Goal: Transaction & Acquisition: Book appointment/travel/reservation

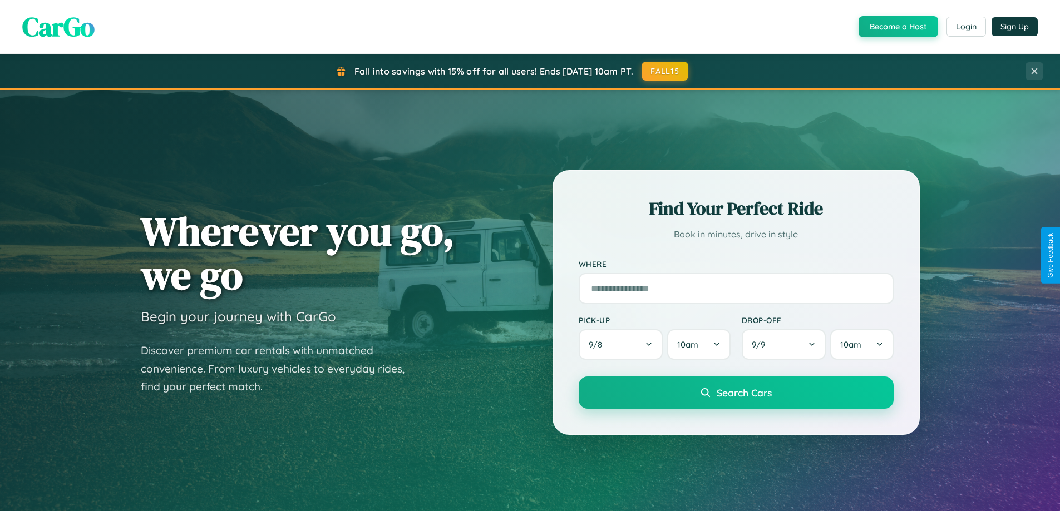
scroll to position [2141, 0]
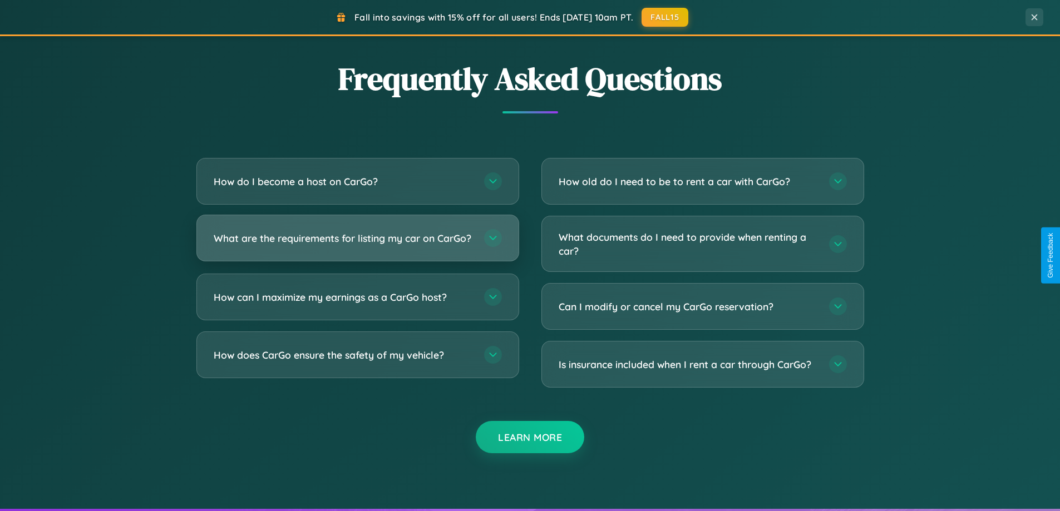
click at [357, 244] on h3 "What are the requirements for listing my car on CarGo?" at bounding box center [343, 238] width 259 height 14
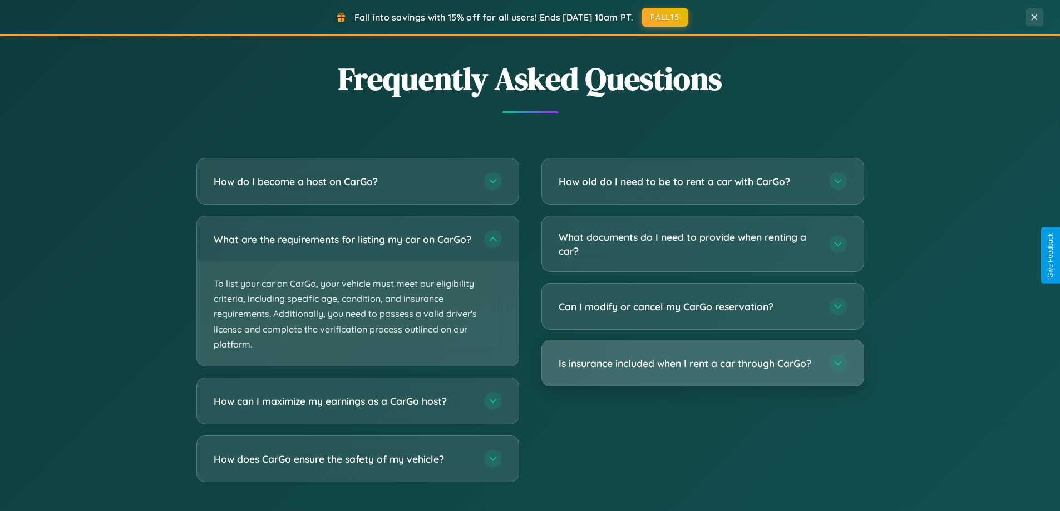
click at [702, 364] on h3 "Is insurance included when I rent a car through CarGo?" at bounding box center [688, 364] width 259 height 14
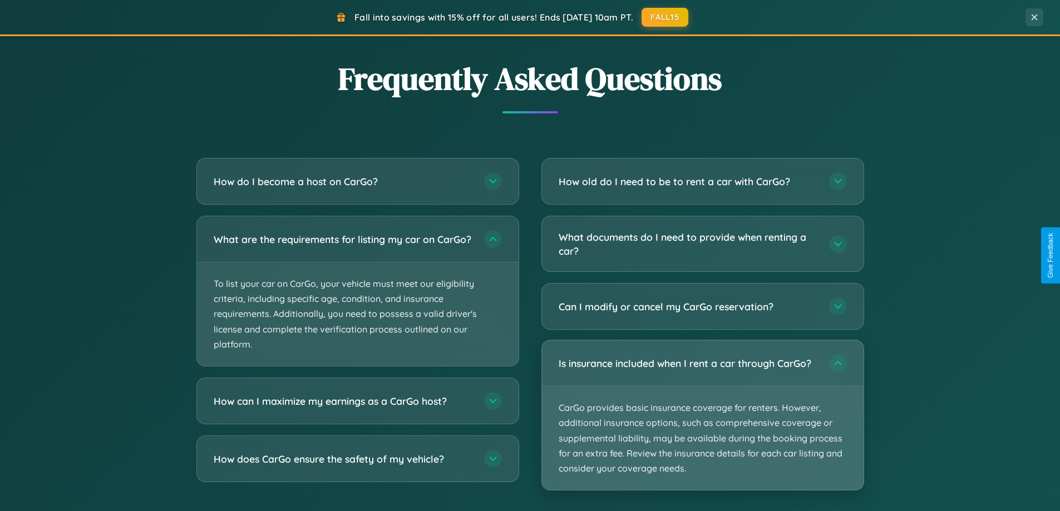
click at [702, 415] on p "CarGo provides basic insurance coverage for renters. However, additional insura…" at bounding box center [703, 438] width 322 height 103
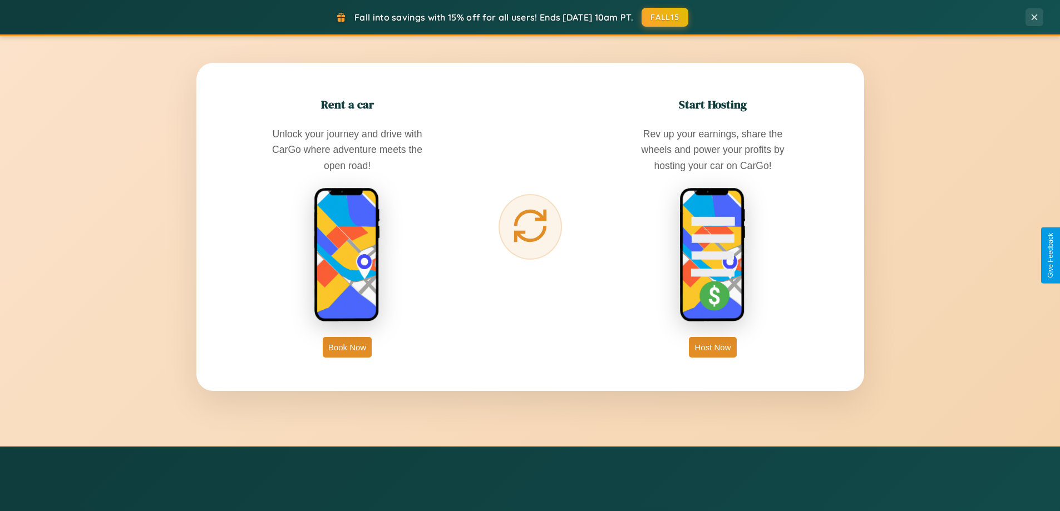
scroll to position [1303, 0]
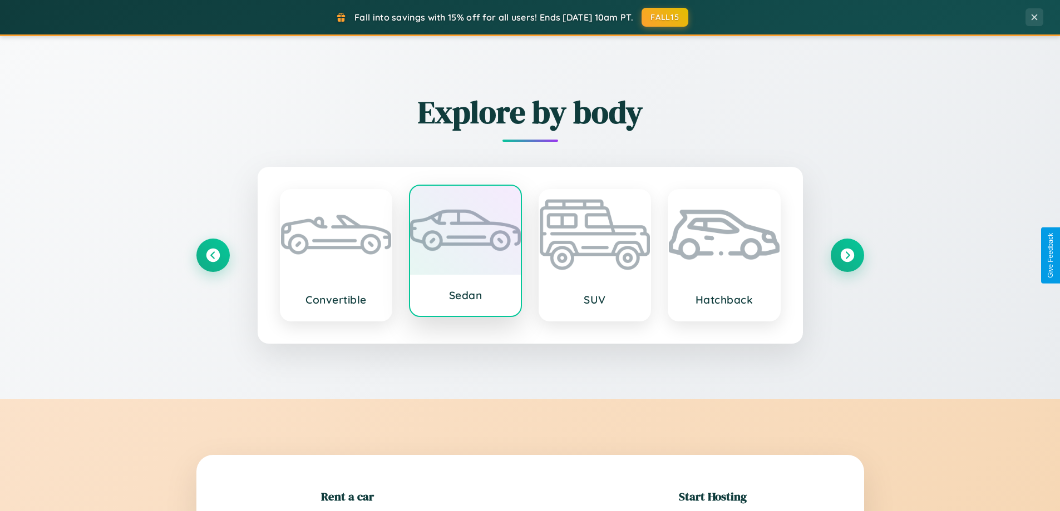
click at [465, 252] on div at bounding box center [465, 230] width 111 height 89
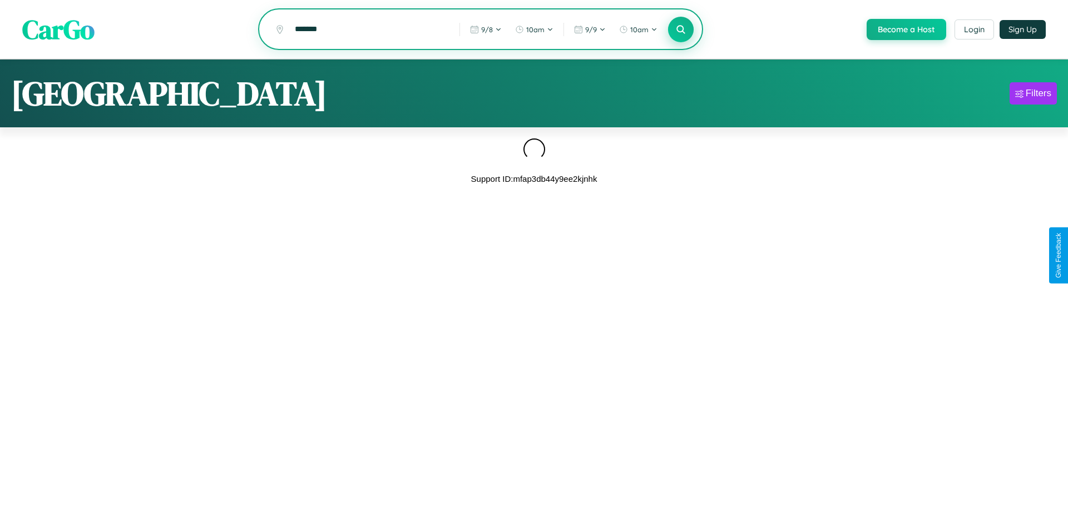
click at [680, 29] on icon at bounding box center [680, 29] width 11 height 11
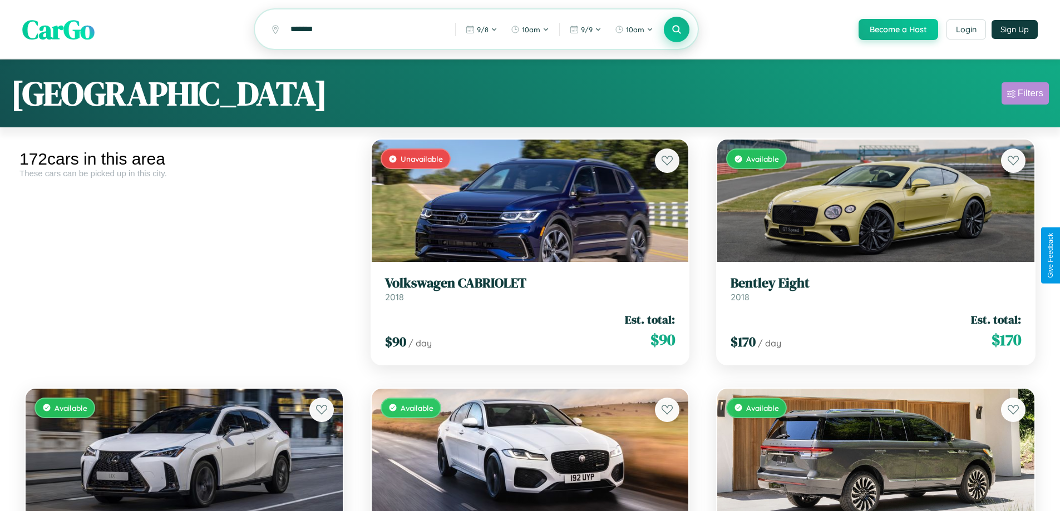
click at [1025, 95] on div "Filters" at bounding box center [1030, 93] width 26 height 11
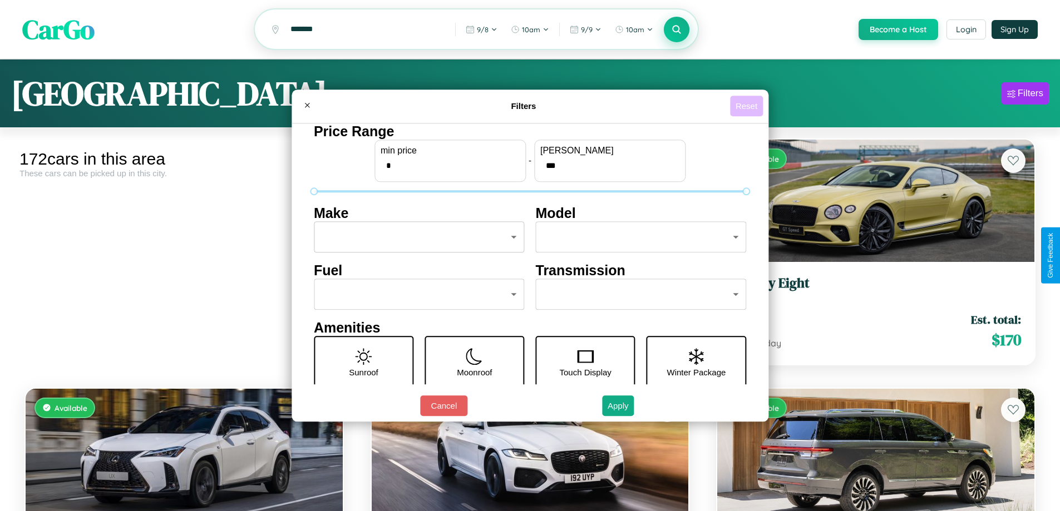
click at [748, 106] on button "Reset" at bounding box center [746, 106] width 33 height 21
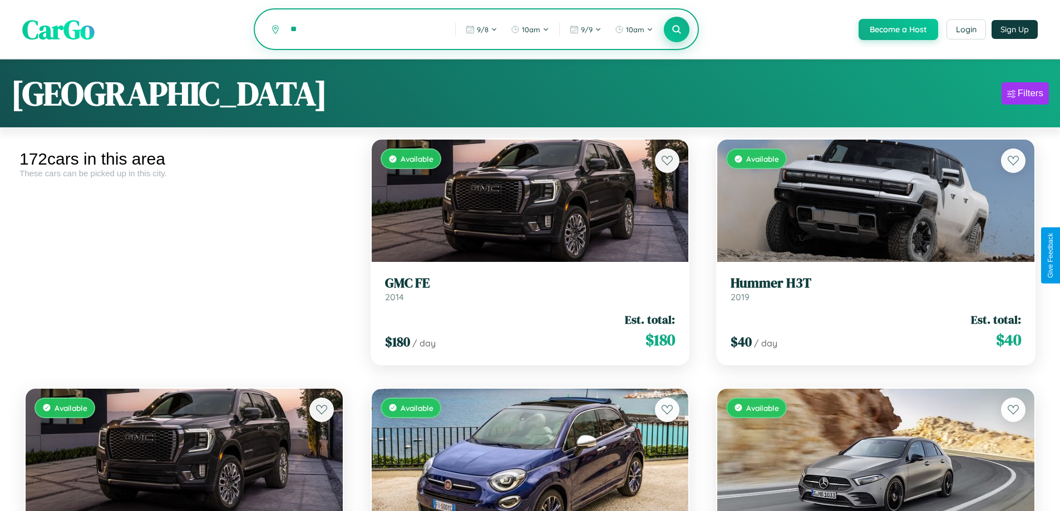
type input "*"
type input "********"
click at [676, 30] on icon at bounding box center [676, 29] width 11 height 11
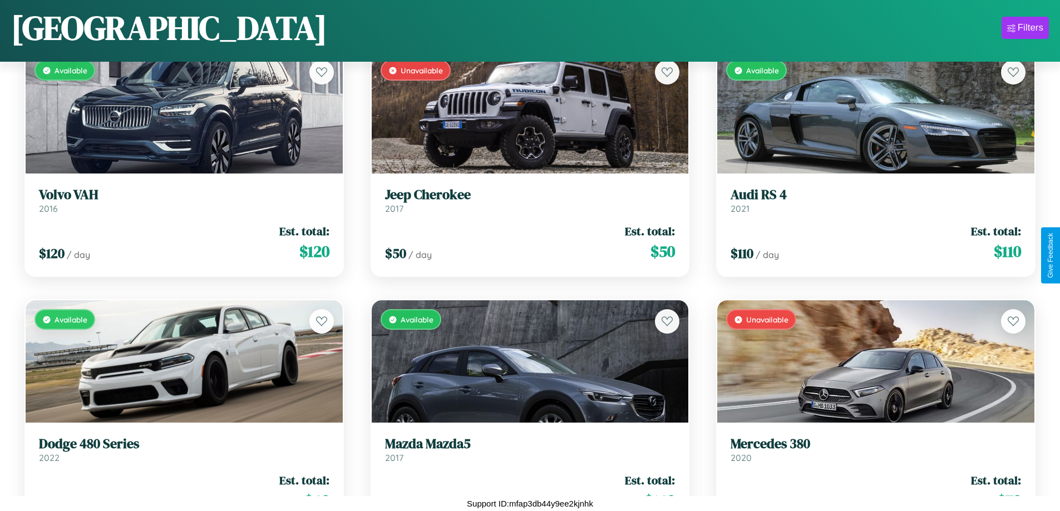
scroll to position [4391, 0]
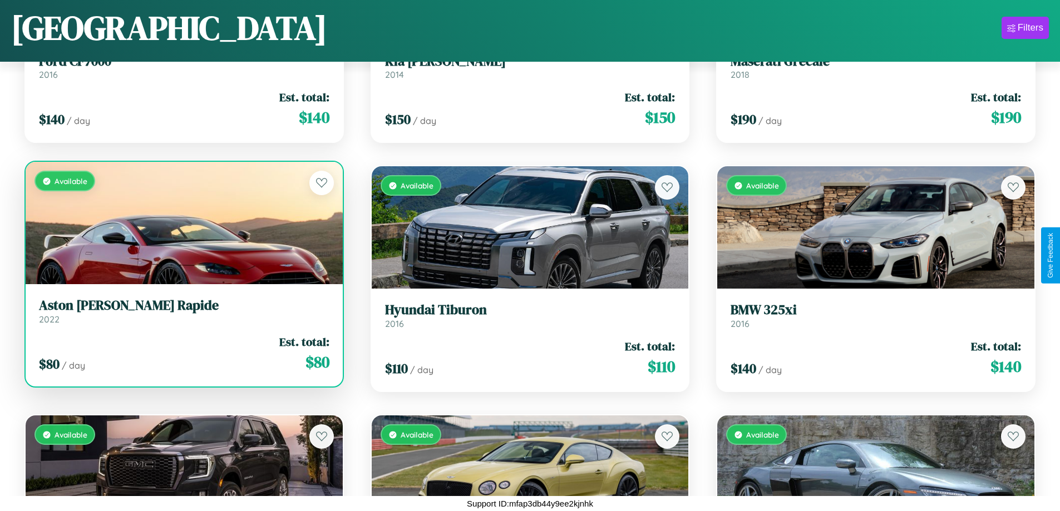
click at [182, 311] on h3 "Aston Martin Rapide" at bounding box center [184, 306] width 290 height 16
